Goal: Task Accomplishment & Management: Use online tool/utility

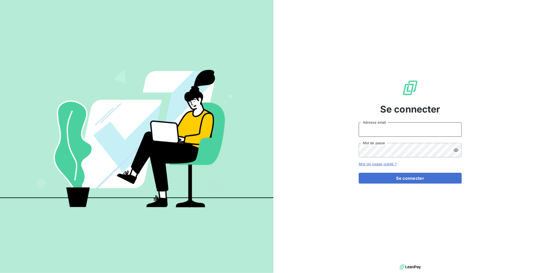
drag, startPoint x: 395, startPoint y: 127, endPoint x: 395, endPoint y: 129, distance: 2.7
click at [395, 129] on input "Adresse email" at bounding box center [410, 129] width 103 height 14
type input "[PERSON_NAME][EMAIL_ADDRESS][DOMAIN_NAME]"
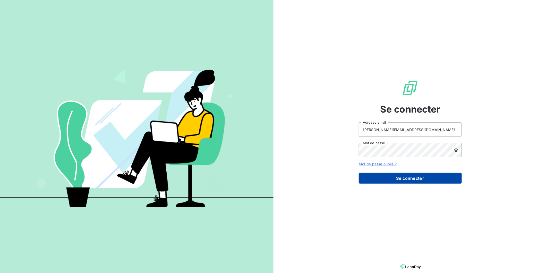
click at [399, 182] on button "Se connecter" at bounding box center [410, 178] width 103 height 11
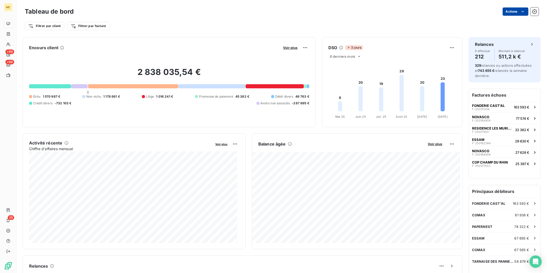
click at [506, 12] on html "ME +99 +99 35 Tableau de bord Actions Filtrer par client Filtrer par facture En…" at bounding box center [273, 136] width 547 height 273
click at [496, 30] on div "Planifier un rapport" at bounding box center [492, 32] width 59 height 8
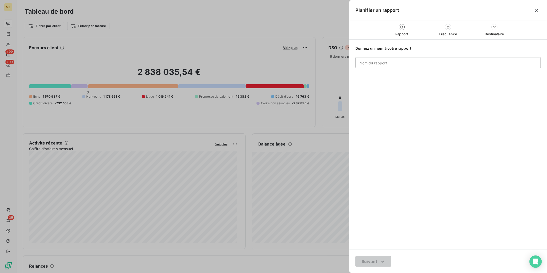
click at [402, 27] on icon at bounding box center [401, 27] width 3 height 3
click at [537, 11] on icon "button" at bounding box center [536, 10] width 5 height 5
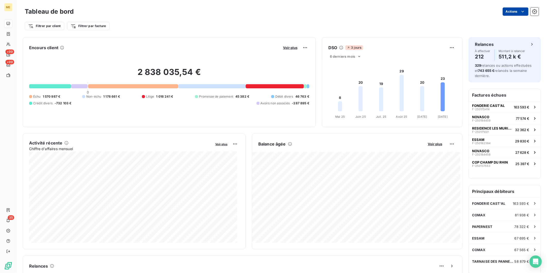
click at [522, 11] on html "ME +99 +99 35 Tableau de bord Actions Filtrer par client Filtrer par facture En…" at bounding box center [273, 136] width 547 height 273
click at [482, 32] on div "Planifier un rapport" at bounding box center [492, 32] width 59 height 8
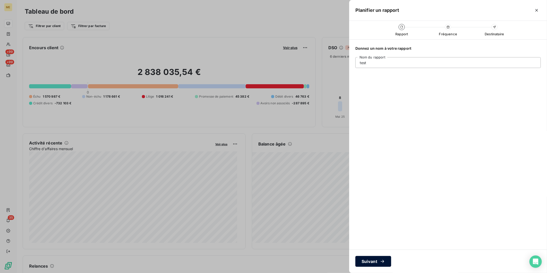
type input "test"
click at [383, 262] on icon "button" at bounding box center [382, 261] width 5 height 5
click at [352, 12] on div "Planifier un rapport" at bounding box center [448, 10] width 198 height 21
click at [360, 11] on icon "button" at bounding box center [359, 10] width 5 height 5
click at [538, 11] on icon "button" at bounding box center [536, 10] width 5 height 5
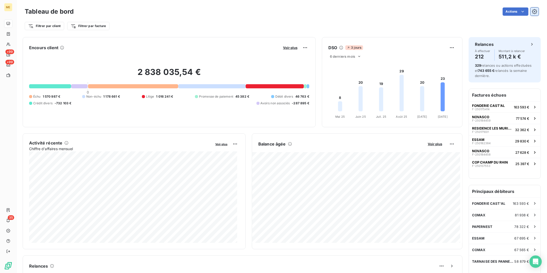
click at [532, 11] on icon "button" at bounding box center [534, 11] width 5 height 5
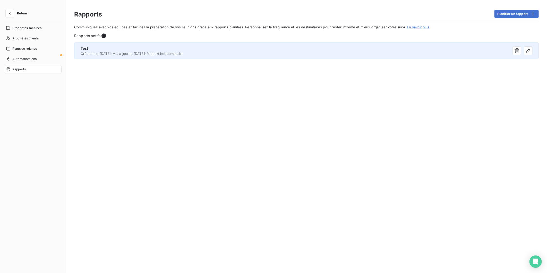
click at [160, 49] on div "Test" at bounding box center [249, 48] width 337 height 5
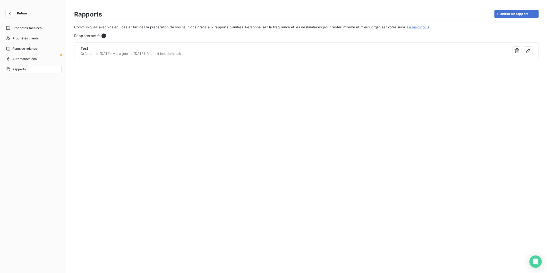
click at [194, 61] on div "Communiquez avec vos équipes et facilitez la préparation de vos réunions grâce …" at bounding box center [306, 42] width 465 height 42
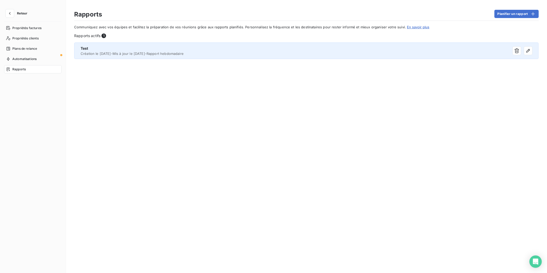
click at [196, 53] on span "Création le [DATE] - Mis à jour le [DATE] - Rapport hebdomadaire" at bounding box center [249, 54] width 337 height 4
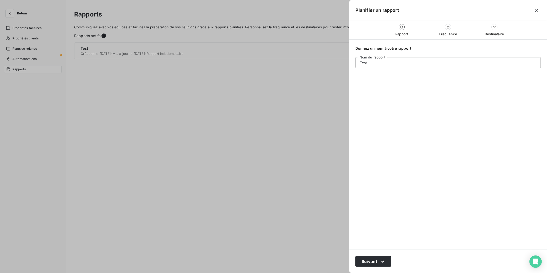
drag, startPoint x: 385, startPoint y: 63, endPoint x: 315, endPoint y: 66, distance: 70.1
click at [315, 273] on div "Planifier un rapport Rapport Fréquence Destinataire Donnez un nom à votre rappo…" at bounding box center [273, 273] width 547 height 0
type input "Rapport Weekly"
click at [371, 264] on button "Suivant" at bounding box center [373, 261] width 36 height 11
click at [430, 77] on div "lundi" at bounding box center [476, 79] width 129 height 11
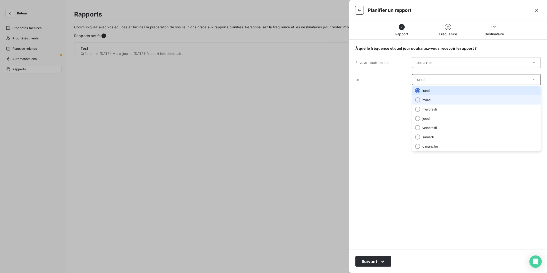
click at [424, 98] on li "mardi" at bounding box center [476, 99] width 129 height 9
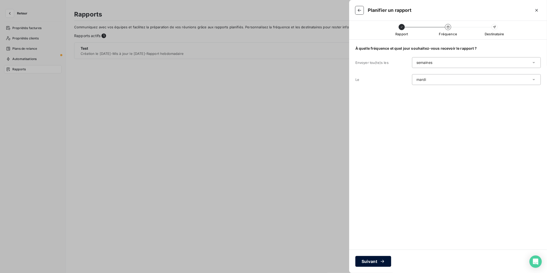
click at [372, 260] on button "Suivant" at bounding box center [373, 261] width 36 height 11
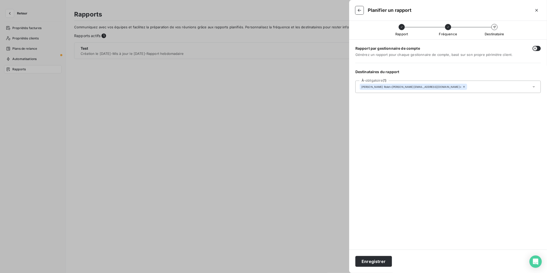
click at [469, 88] on input "text" at bounding box center [499, 86] width 60 height 5
type input "xav"
click at [420, 108] on li "[PERSON_NAME] < [EMAIL_ADDRESS][PERSON_NAME][DOMAIN_NAME] >" at bounding box center [447, 107] width 185 height 9
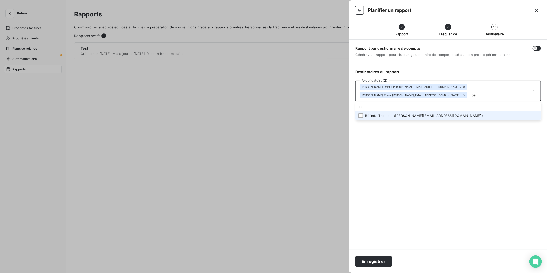
type input "bel"
click at [425, 111] on li "[PERSON_NAME] < [PERSON_NAME][EMAIL_ADDRESS][DOMAIN_NAME] >" at bounding box center [447, 115] width 185 height 9
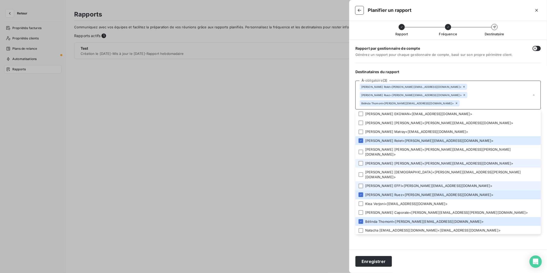
scroll to position [28, 0]
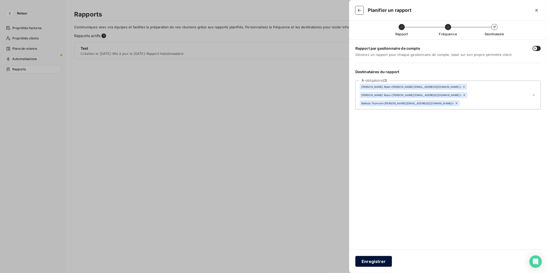
click at [372, 258] on button "Enregistrer" at bounding box center [373, 261] width 37 height 11
